Goal: Task Accomplishment & Management: Manage account settings

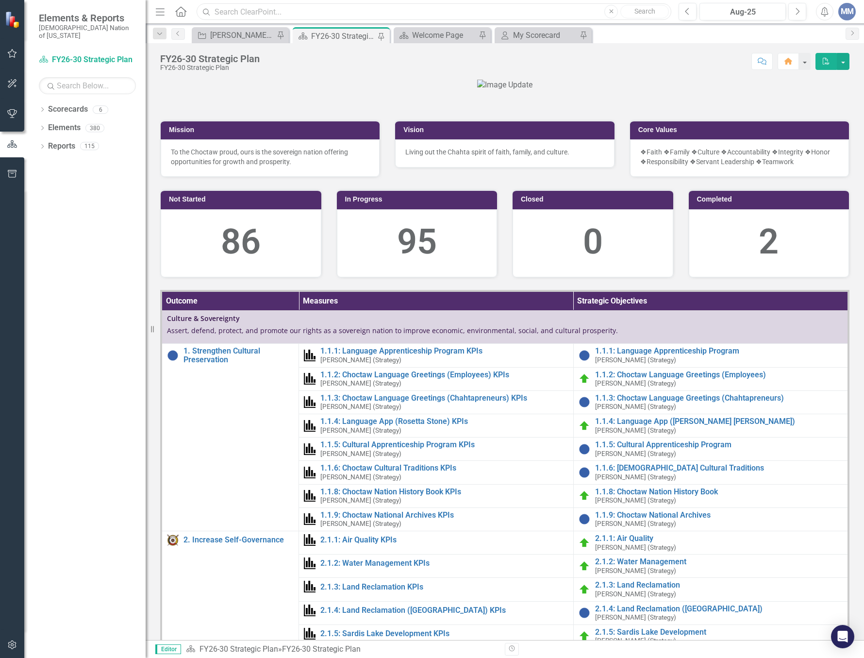
click at [274, 9] on input "text" at bounding box center [434, 11] width 475 height 17
click at [43, 125] on div "Dropdown" at bounding box center [42, 129] width 7 height 8
click at [81, 159] on link "Measure Measures" at bounding box center [77, 164] width 48 height 11
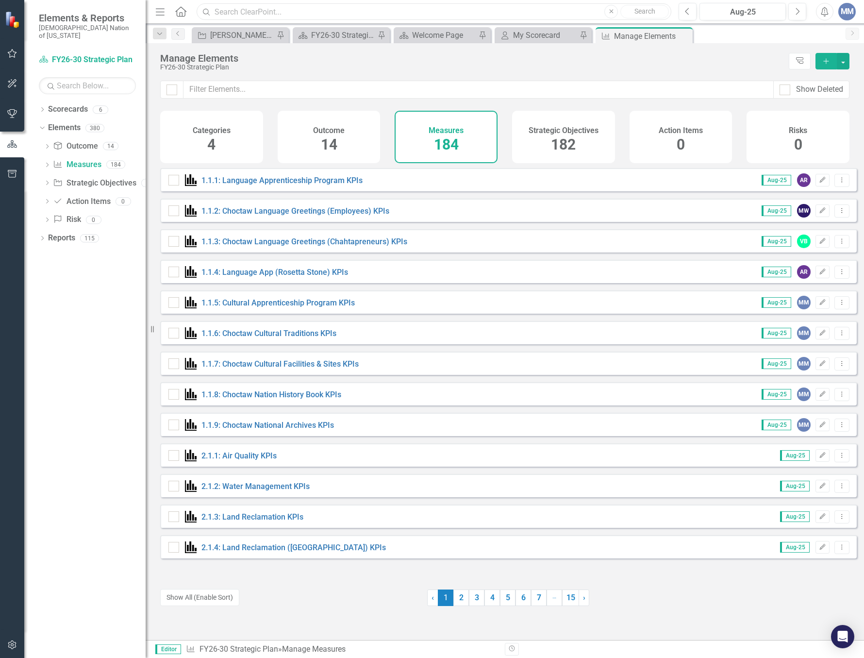
click at [256, 16] on input "text" at bounding box center [434, 11] width 475 height 17
type input "Hvshi KPI"
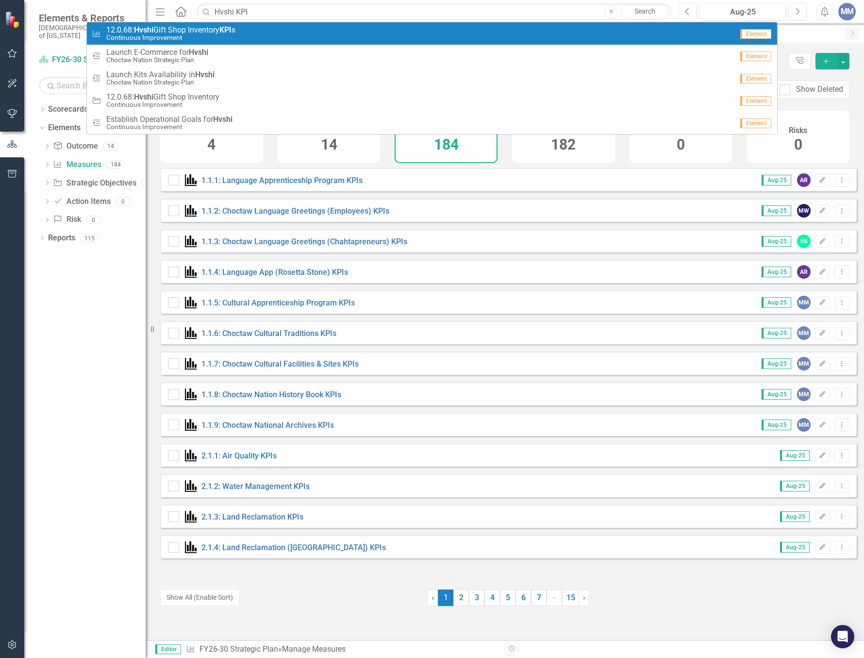
click at [249, 26] on div "Measure 12.0.68: Hvshi Gift Shop Inventory KPI s Continuous Improvement" at bounding box center [412, 34] width 641 height 16
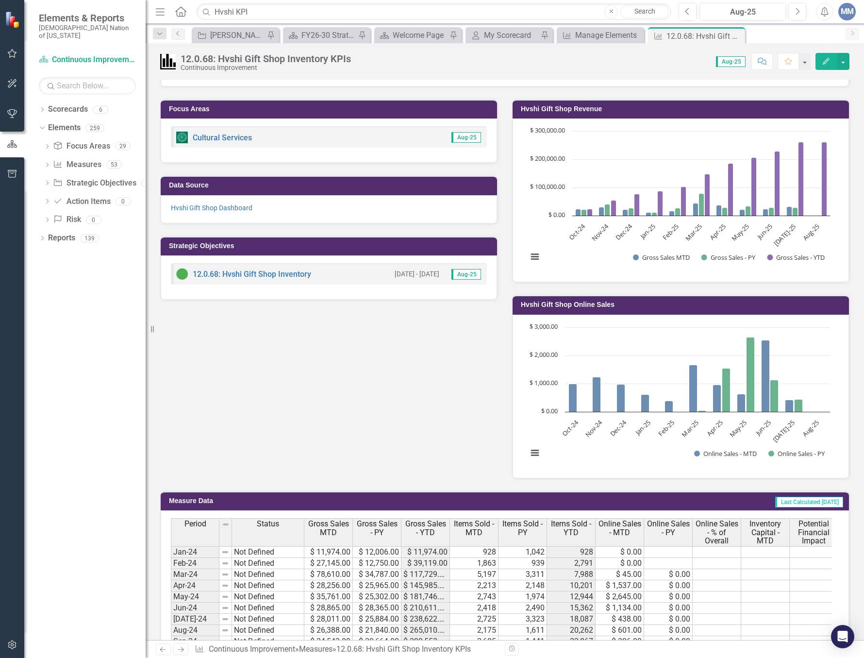
scroll to position [404, 0]
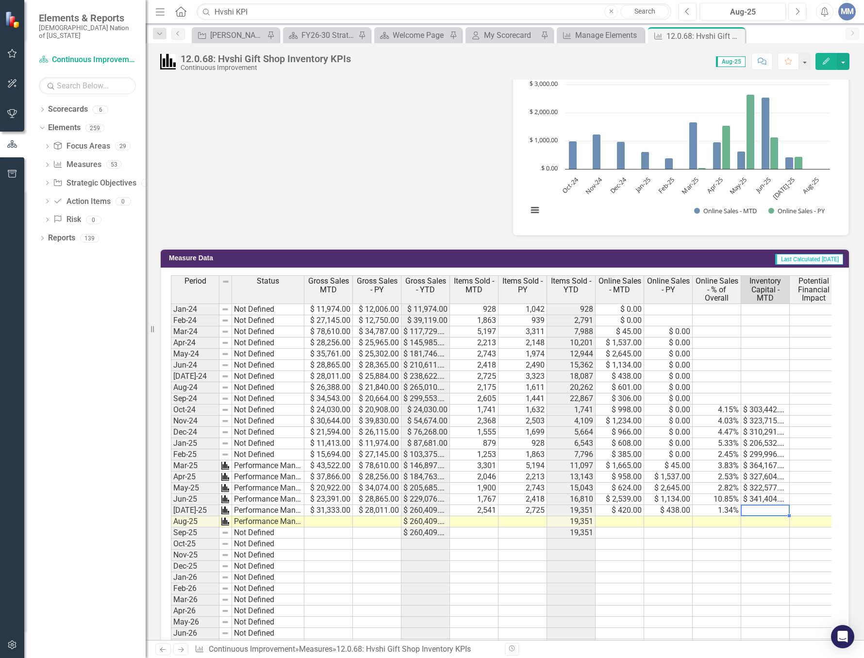
click at [766, 514] on td at bounding box center [765, 510] width 49 height 11
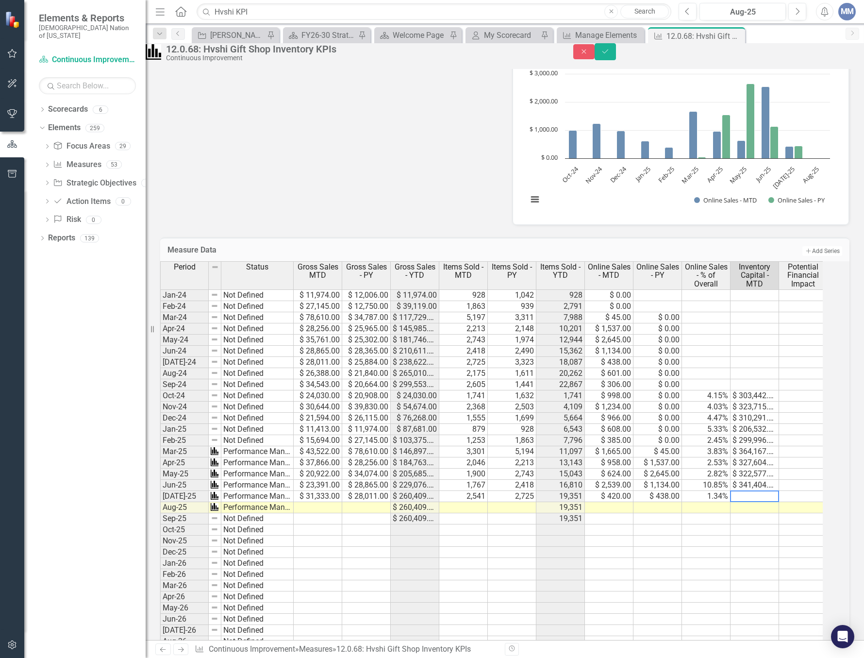
click at [766, 502] on textarea at bounding box center [754, 496] width 49 height 12
click at [762, 502] on textarea at bounding box center [754, 496] width 49 height 12
type textarea "293727"
click at [772, 524] on td at bounding box center [755, 518] width 49 height 11
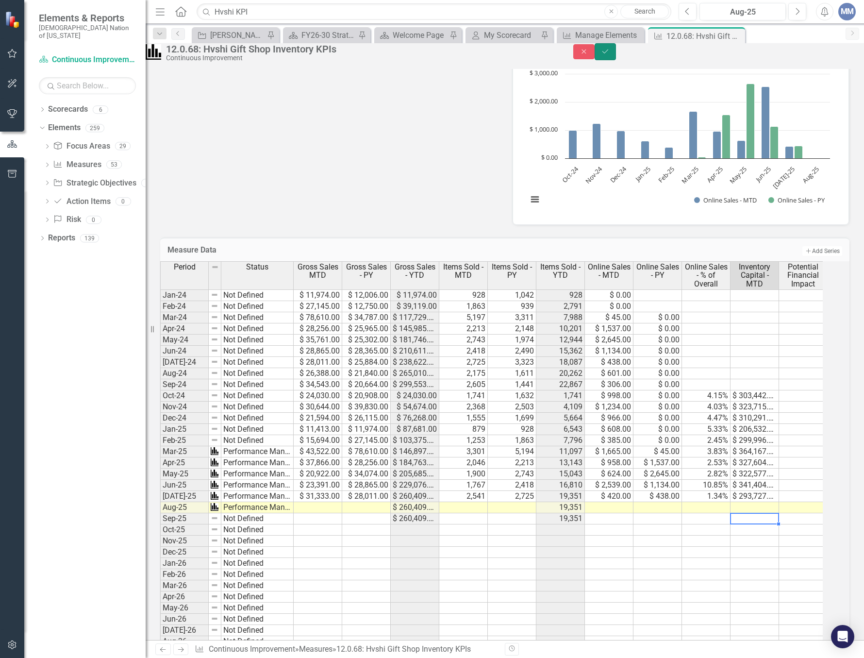
click at [616, 54] on button "Save" at bounding box center [605, 51] width 21 height 17
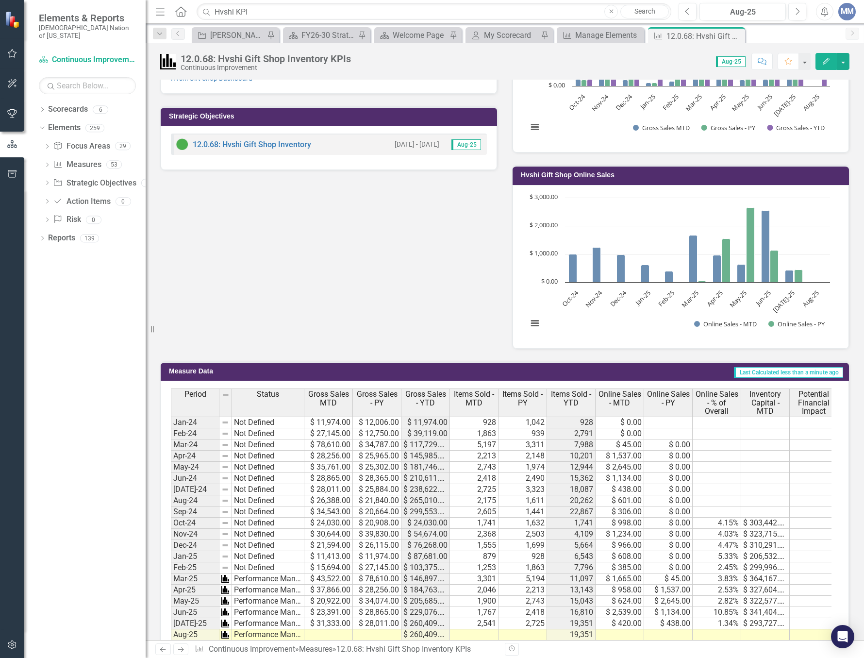
scroll to position [388, 0]
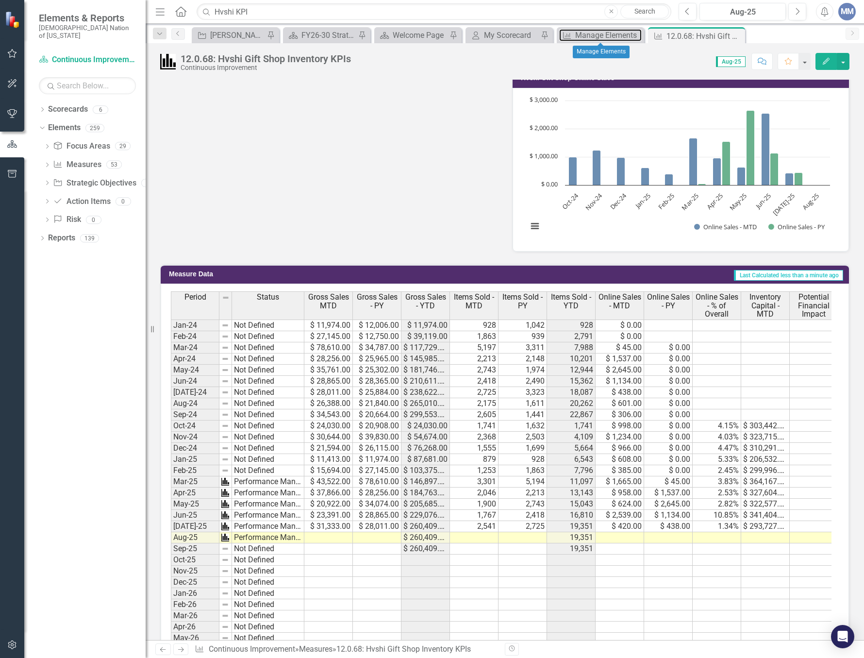
drag, startPoint x: 607, startPoint y: 35, endPoint x: 487, endPoint y: 25, distance: 120.4
click at [607, 35] on div "Manage Elements" at bounding box center [608, 35] width 67 height 12
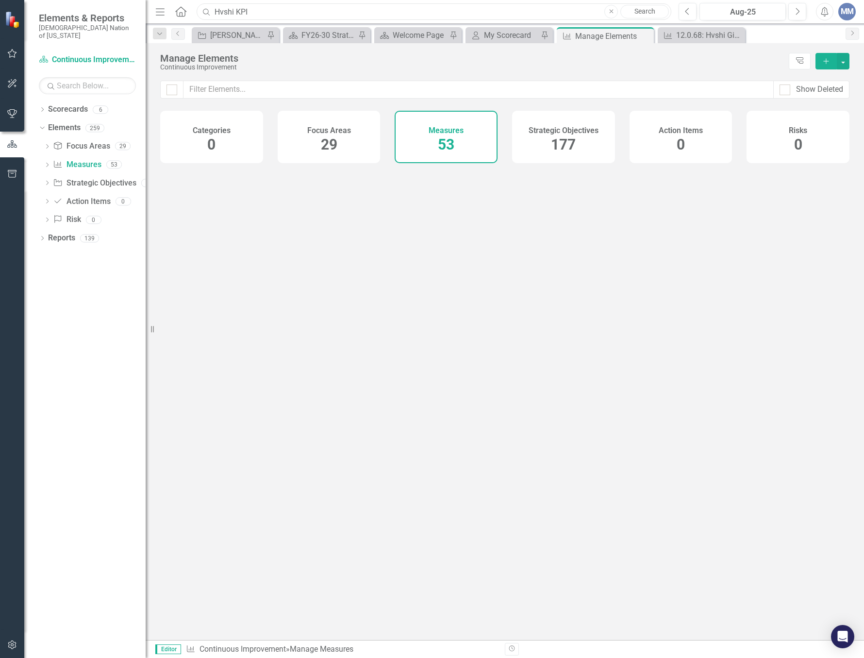
click at [295, 17] on input "Hvshi KPI" at bounding box center [434, 11] width 475 height 17
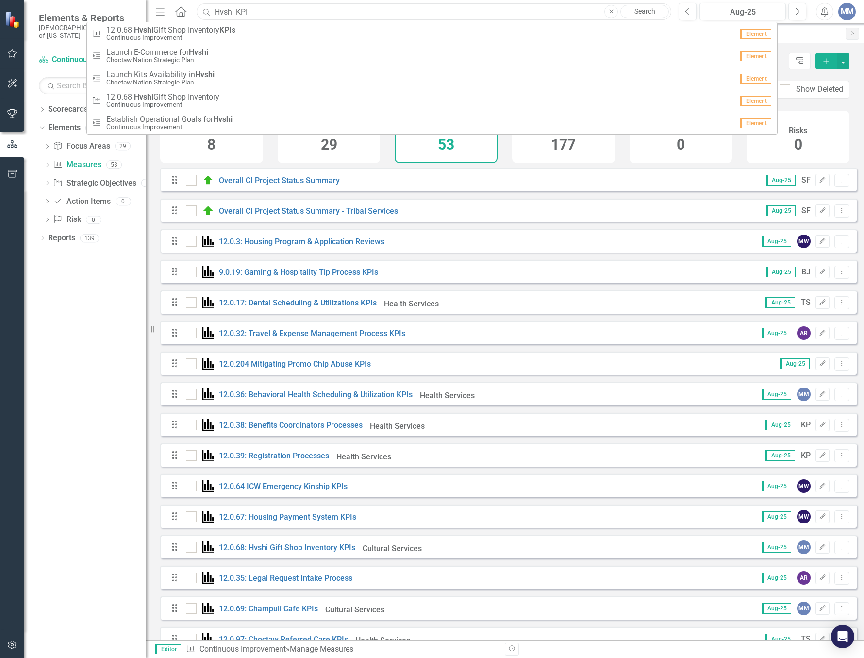
drag, startPoint x: 292, startPoint y: 17, endPoint x: 82, endPoint y: 19, distance: 210.2
click at [82, 19] on div "Elements & Reports Choctaw Nation of [US_STATE] Scorecard Continuous Improvemen…" at bounding box center [432, 329] width 864 height 658
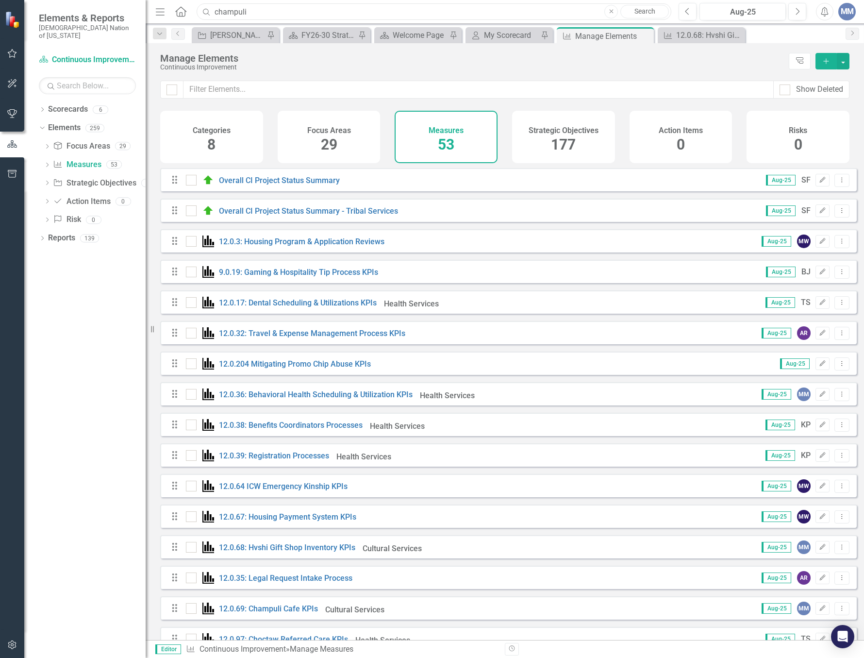
type input "champuli"
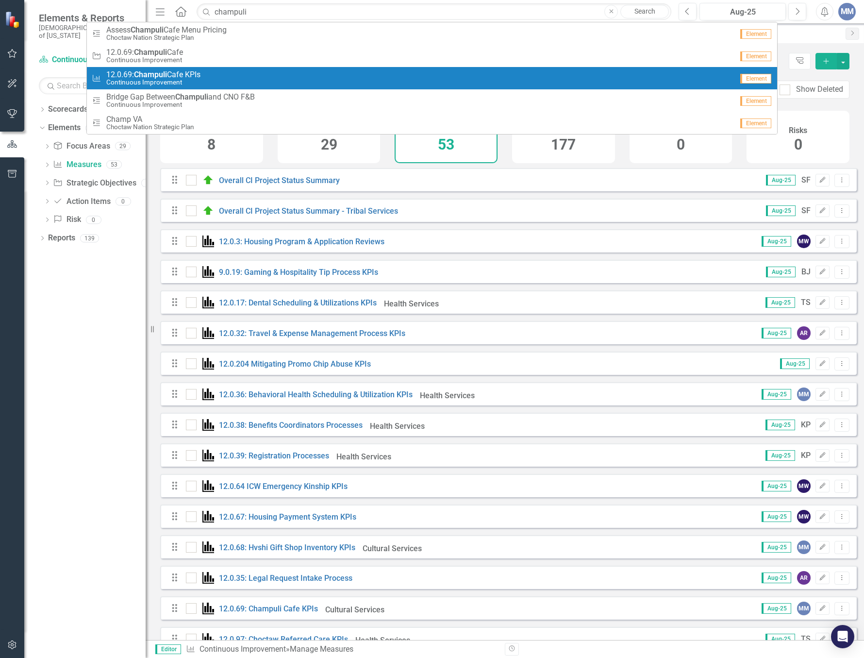
click at [140, 87] on link "Measure 12.0.69: Champuli Cafe KPIs Continuous Improvement Element" at bounding box center [432, 78] width 690 height 22
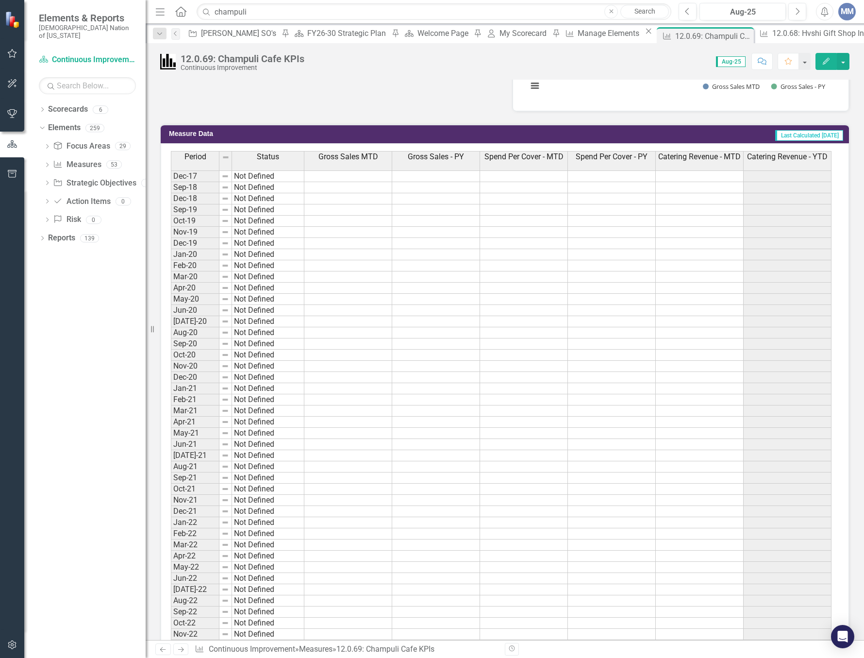
scroll to position [388, 0]
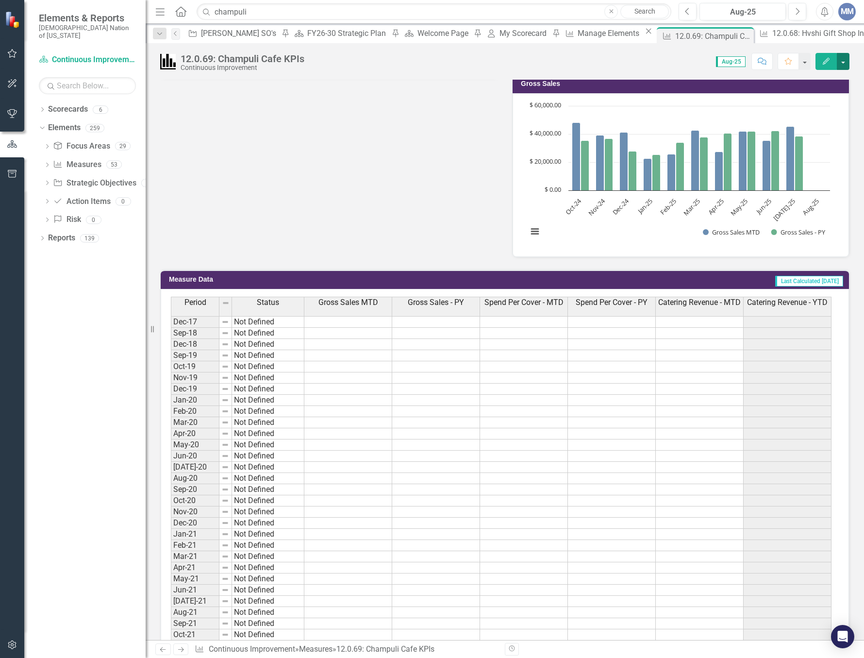
click at [847, 64] on button "button" at bounding box center [843, 61] width 13 height 17
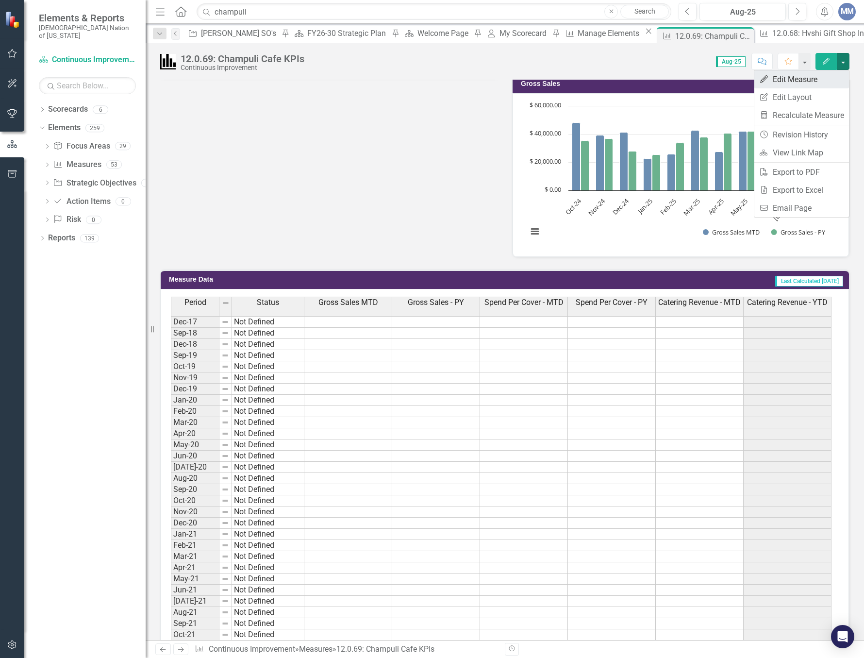
click at [791, 78] on link "Edit Edit Measure" at bounding box center [801, 79] width 95 height 18
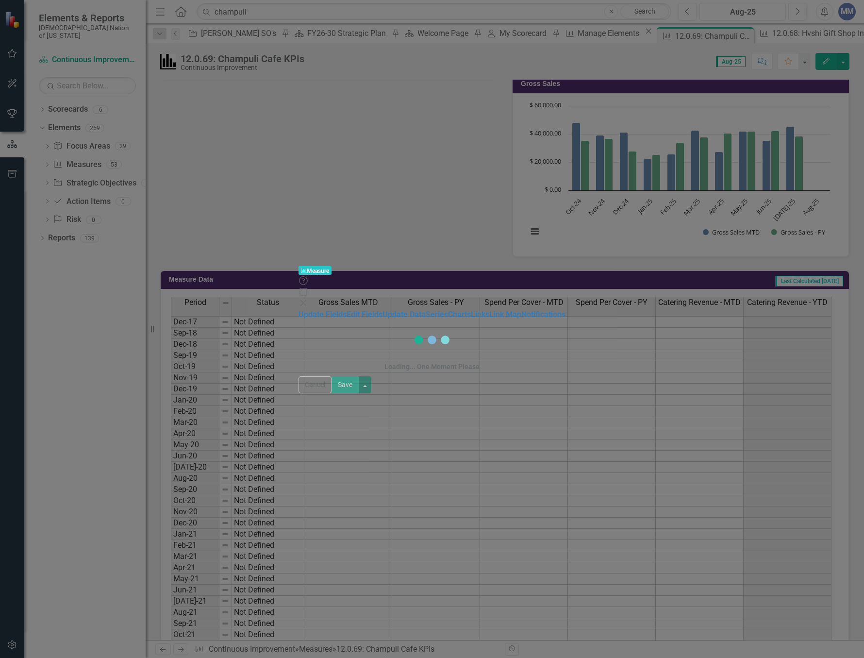
click at [141, 76] on div "Measure Measure Help Maximize Close Update Fields Edit Fields Update Data Serie…" at bounding box center [432, 329] width 864 height 658
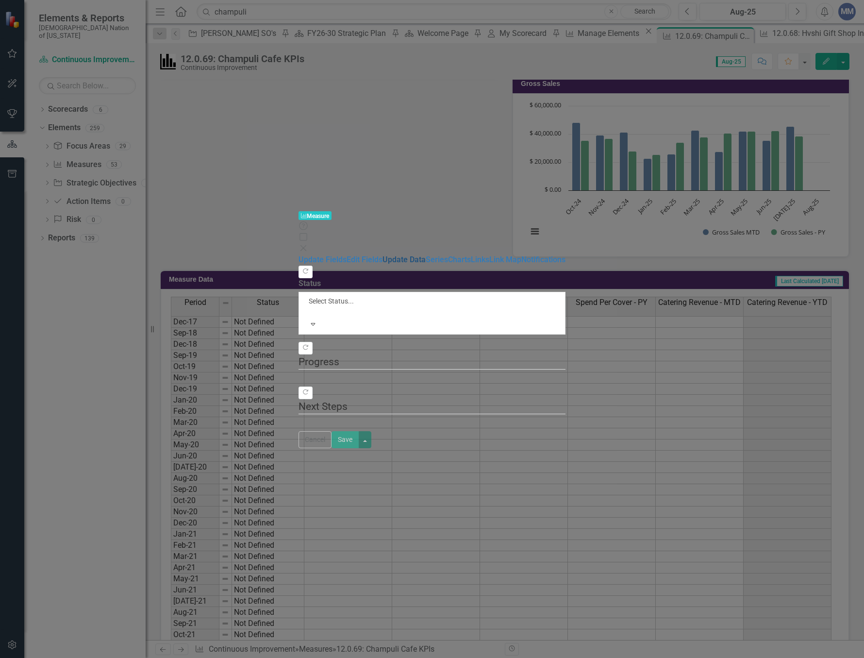
click at [383, 255] on link "Update Data" at bounding box center [404, 259] width 43 height 9
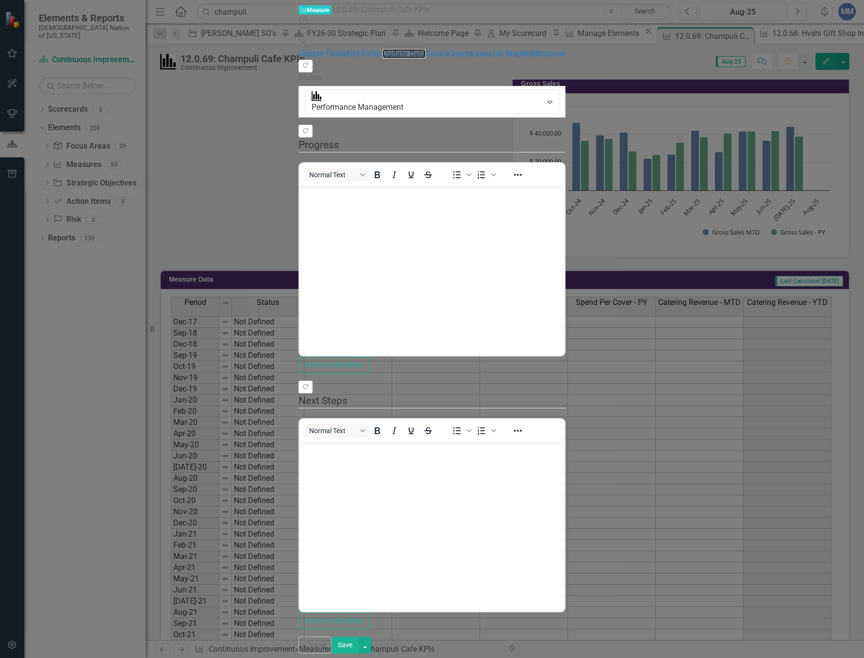
scroll to position [0, 0]
click at [383, 58] on link "Update Data" at bounding box center [404, 53] width 43 height 9
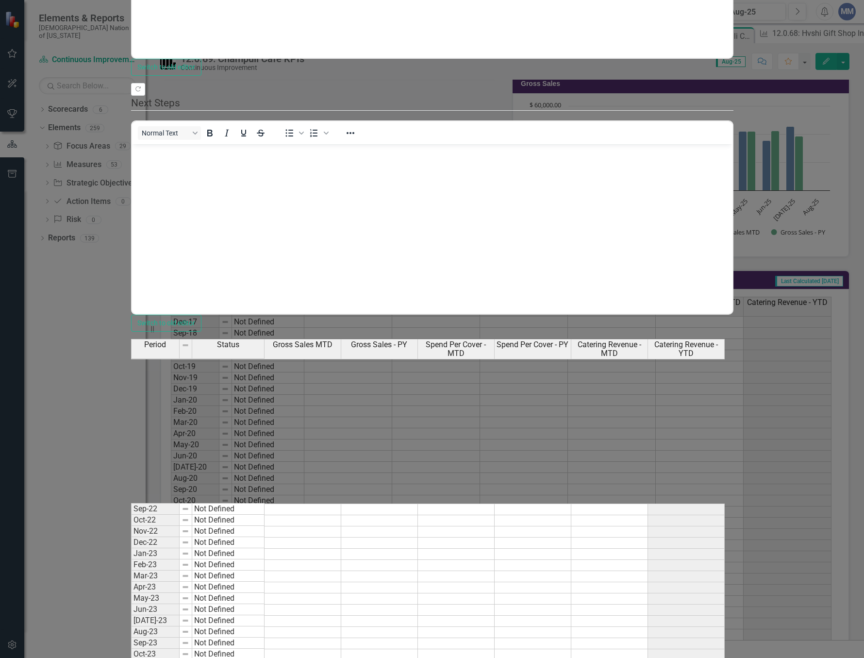
scroll to position [534, 0]
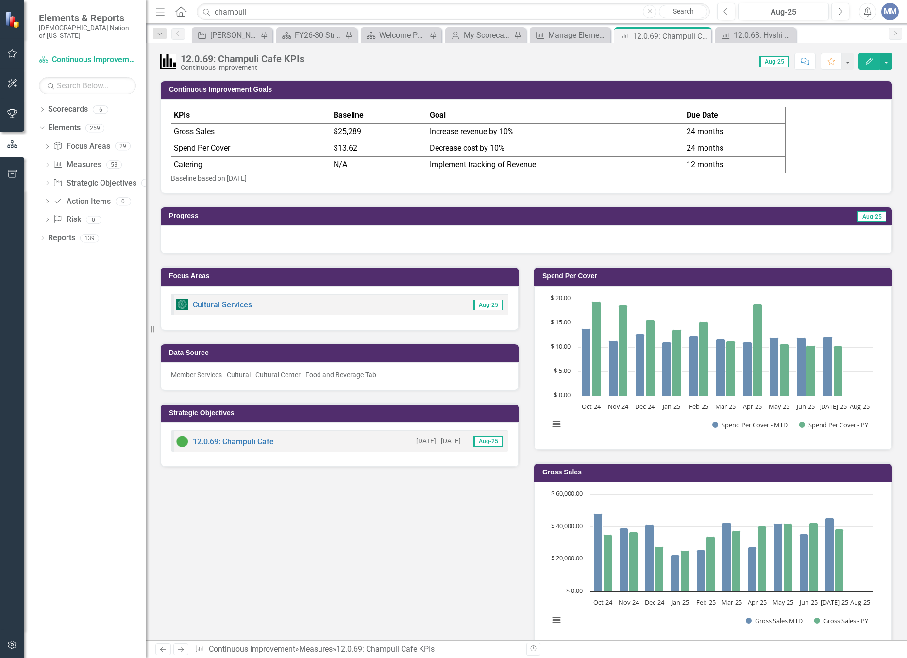
scroll to position [340, 0]
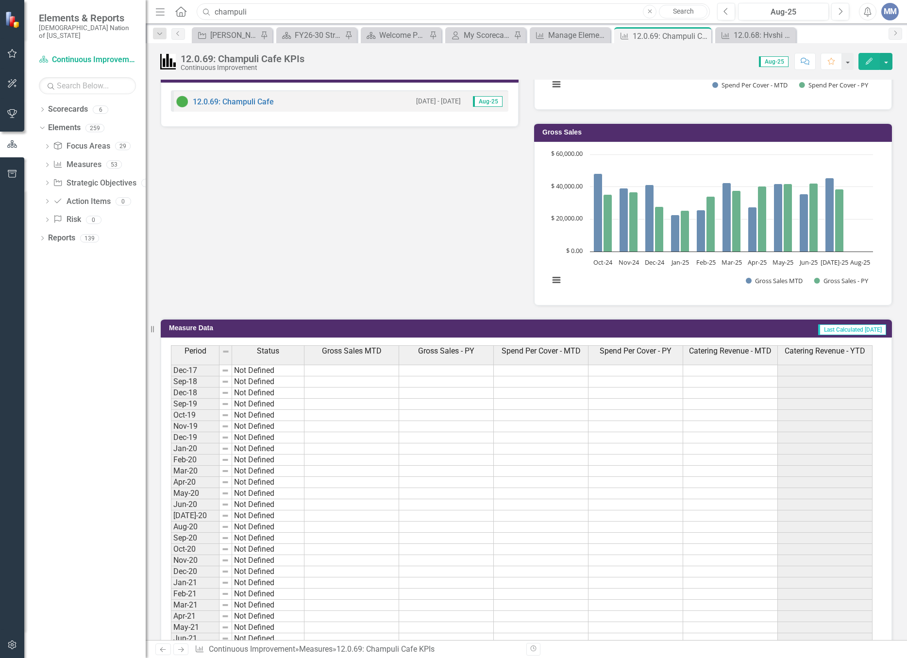
drag, startPoint x: 257, startPoint y: 8, endPoint x: 108, endPoint y: 12, distance: 149.1
click at [108, 12] on div "Elements & Reports Choctaw Nation of [US_STATE] Scorecard Continuous Improvemen…" at bounding box center [453, 329] width 907 height 658
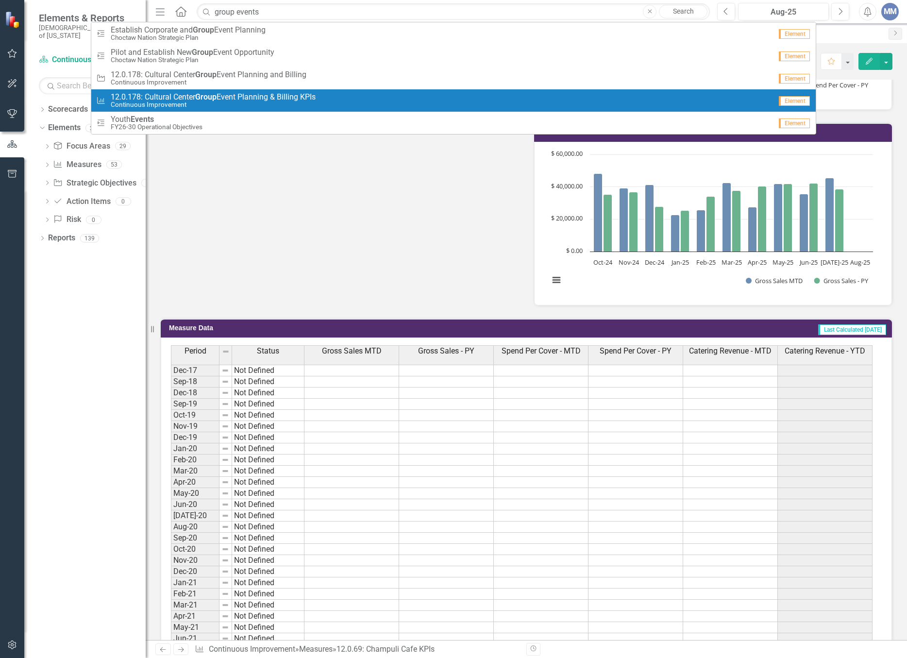
click at [273, 95] on span "12.0.178: Cultural Center Group Event Planning & Billing KPIs" at bounding box center [213, 97] width 205 height 9
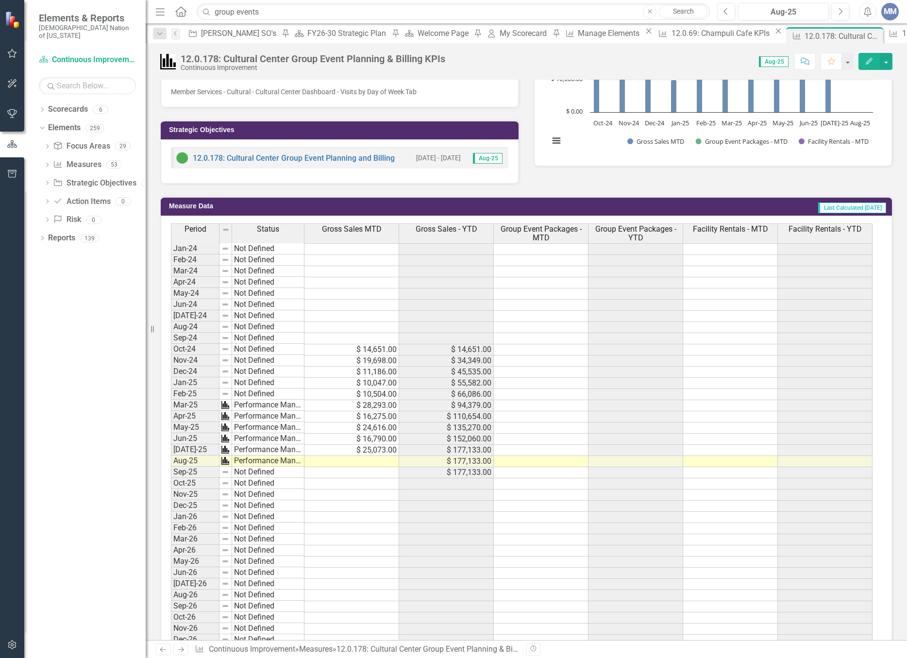
scroll to position [340, 0]
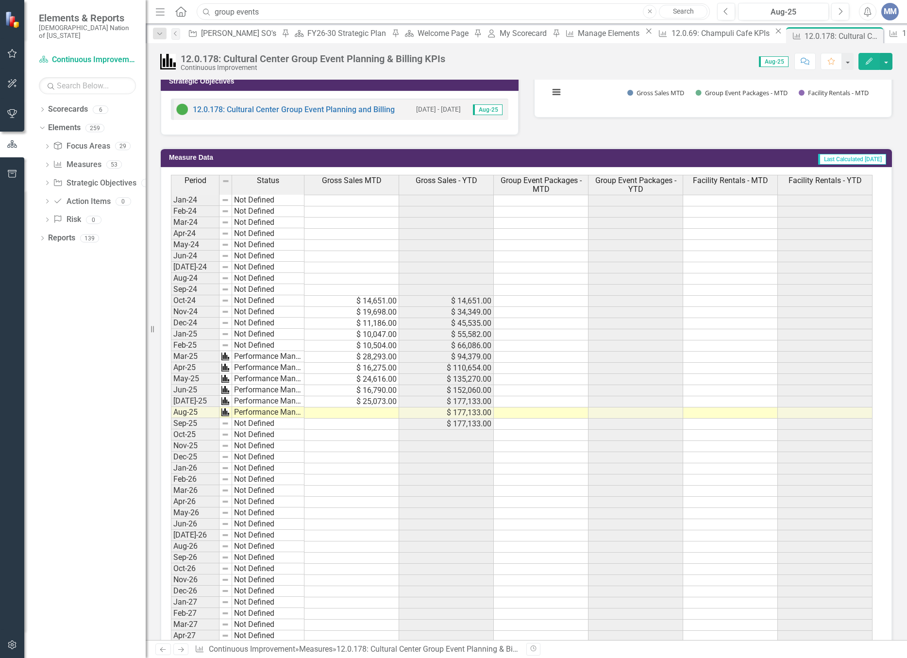
click at [268, 11] on input "group events" at bounding box center [453, 11] width 513 height 17
type input "g"
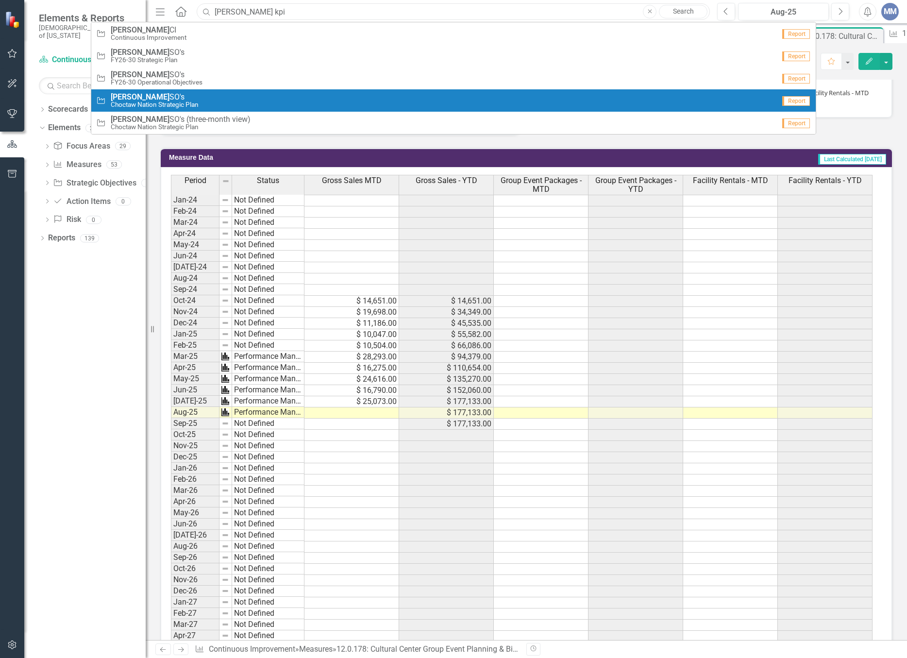
click at [146, 262] on div "Resize" at bounding box center [150, 329] width 8 height 658
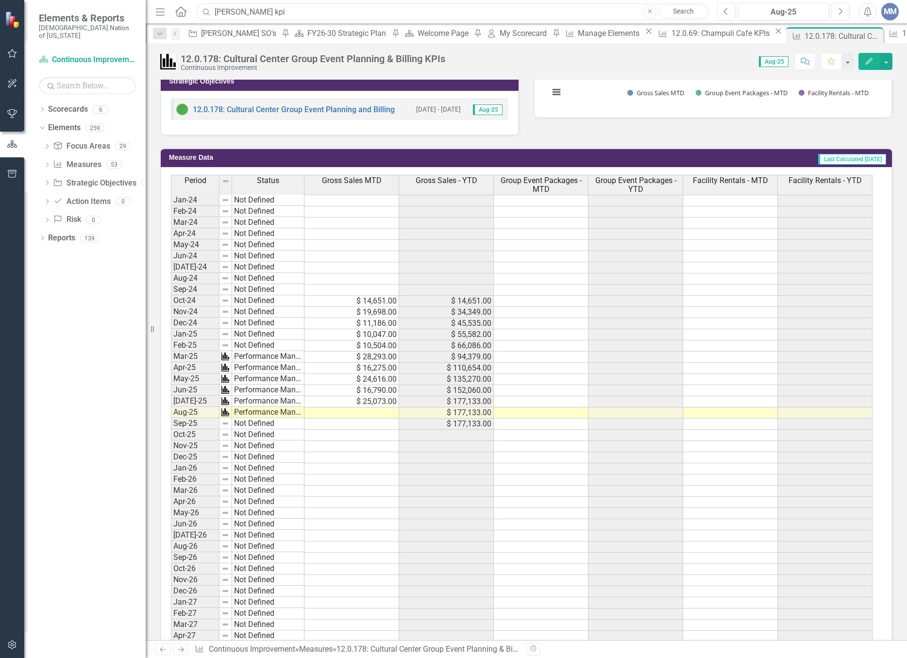
type input "[PERSON_NAME] kpi"
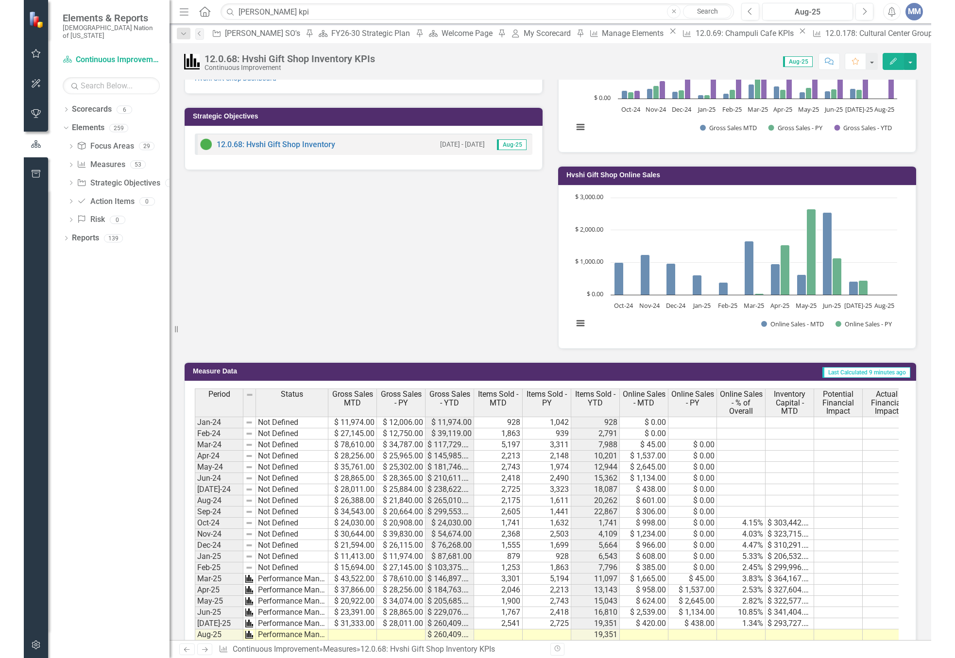
scroll to position [583, 0]
